Goal: Information Seeking & Learning: Learn about a topic

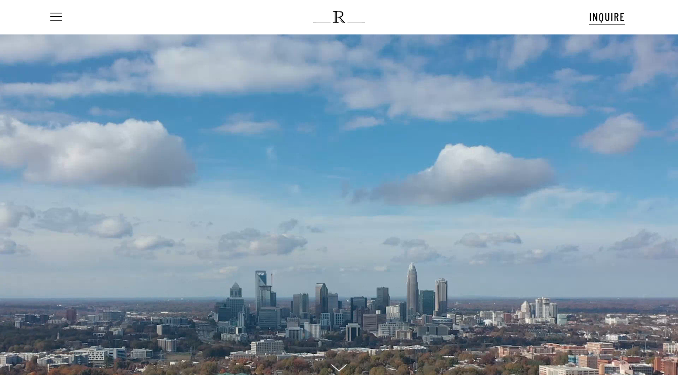
scroll to position [12, 0]
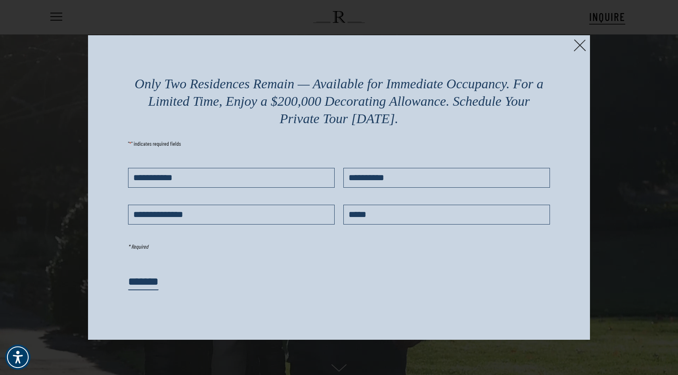
click at [579, 44] on img at bounding box center [580, 45] width 12 height 12
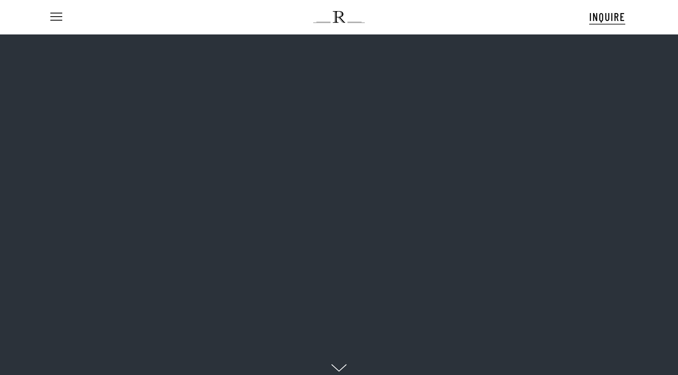
scroll to position [12, 0]
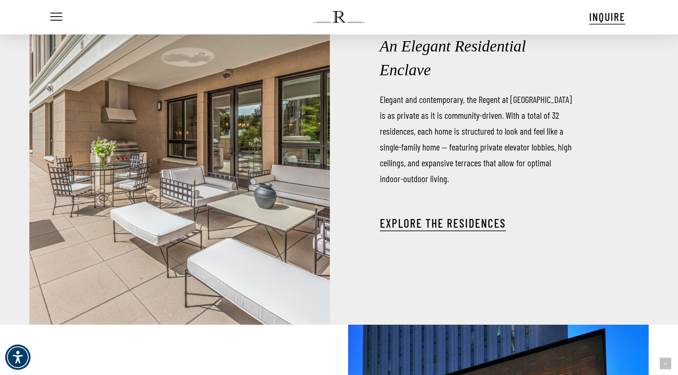
scroll to position [1189, 0]
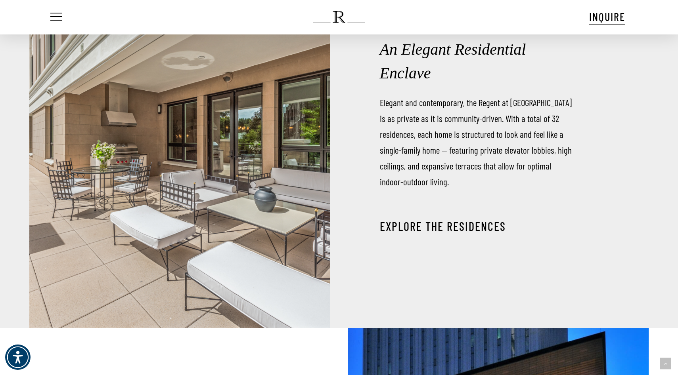
click at [446, 219] on link "EXPLORE THE RESIDENCES" at bounding box center [443, 226] width 126 height 14
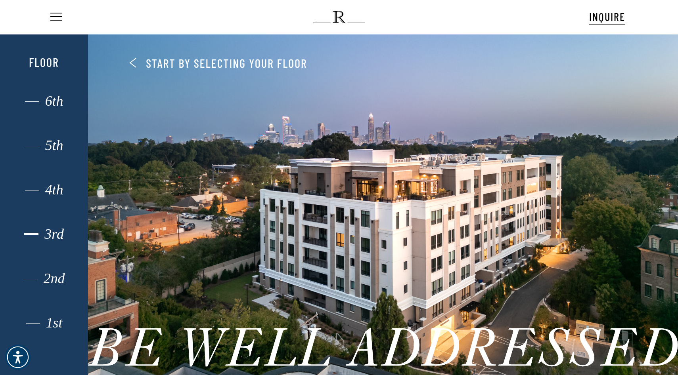
click at [52, 231] on div "3rd" at bounding box center [43, 234] width 61 height 10
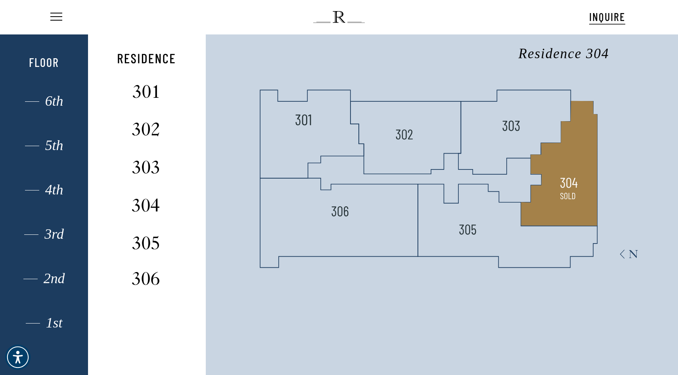
click at [557, 191] on polygon at bounding box center [559, 163] width 76 height 125
click at [142, 204] on img at bounding box center [145, 203] width 53 height 21
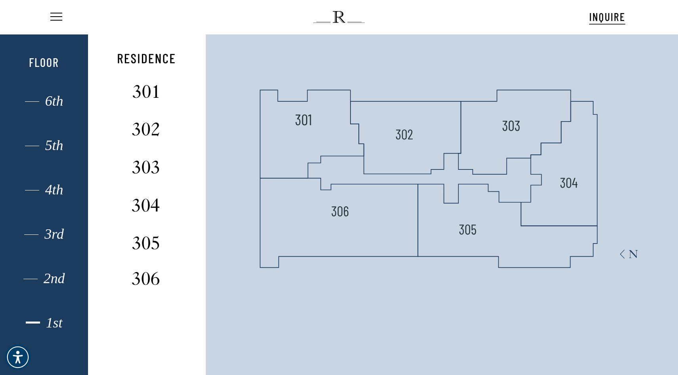
click at [54, 322] on div "1st" at bounding box center [43, 323] width 61 height 10
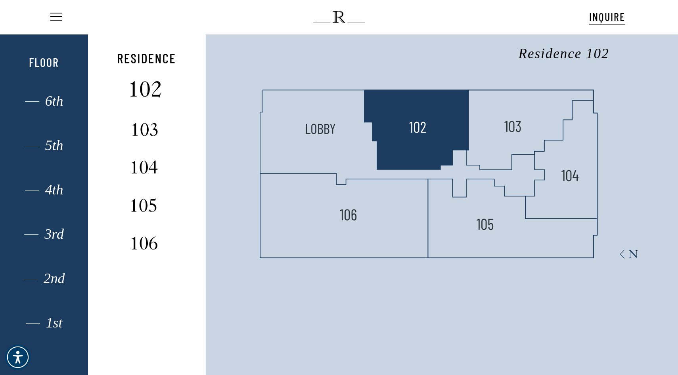
click at [145, 87] on img at bounding box center [145, 89] width 53 height 21
click at [412, 121] on img at bounding box center [417, 125] width 21 height 21
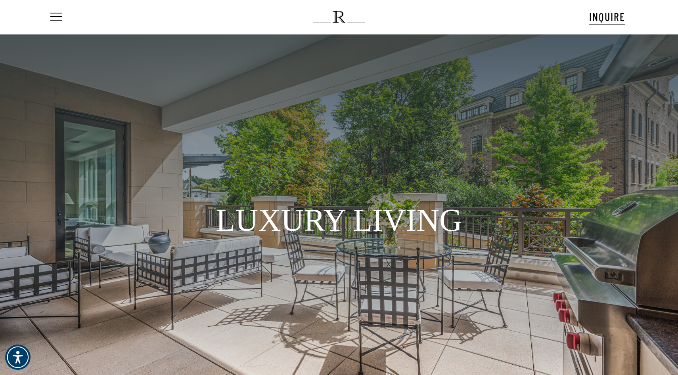
click at [409, 163] on div at bounding box center [338, 168] width 493 height 59
